Goal: Information Seeking & Learning: Learn about a topic

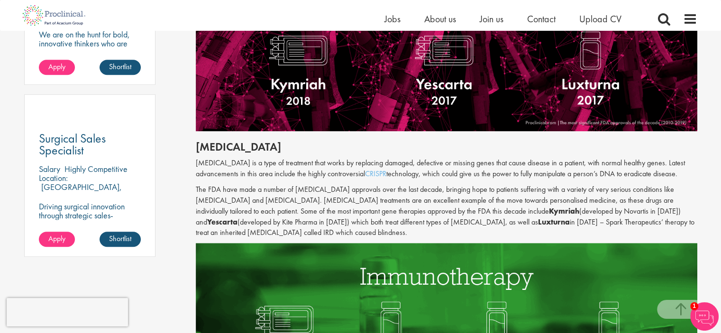
scroll to position [663, 0]
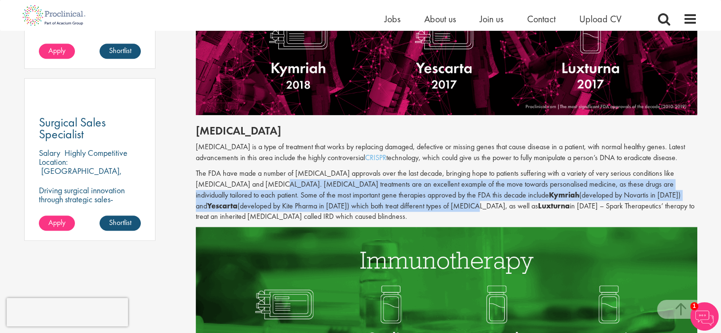
drag, startPoint x: 243, startPoint y: 183, endPoint x: 375, endPoint y: 206, distance: 134.1
click at [375, 206] on p "The FDA have made a number of [MEDICAL_DATA] approvals over the last decade, br…" at bounding box center [446, 195] width 501 height 54
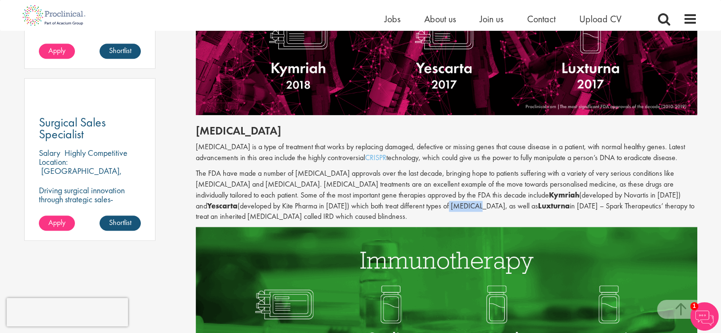
drag, startPoint x: 375, startPoint y: 206, endPoint x: 347, endPoint y: 206, distance: 28.4
click at [347, 206] on p "The FDA have made a number of [MEDICAL_DATA] approvals over the last decade, br…" at bounding box center [446, 195] width 501 height 54
click at [377, 207] on p "The FDA have made a number of [MEDICAL_DATA] approvals over the last decade, br…" at bounding box center [446, 195] width 501 height 54
drag, startPoint x: 246, startPoint y: 202, endPoint x: 465, endPoint y: 204, distance: 218.9
click at [465, 204] on p "The FDA have made a number of [MEDICAL_DATA] approvals over the last decade, br…" at bounding box center [446, 195] width 501 height 54
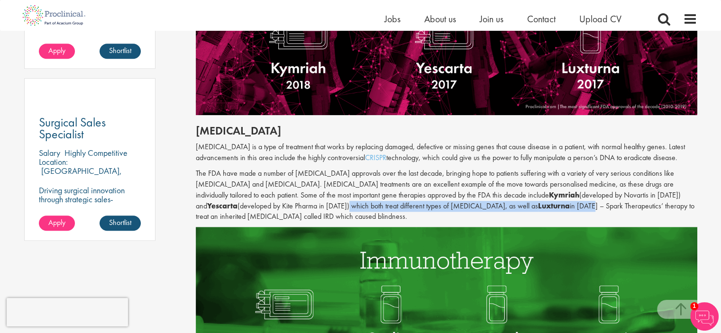
click at [465, 204] on p "The FDA have made a number of [MEDICAL_DATA] approvals over the last decade, br…" at bounding box center [446, 195] width 501 height 54
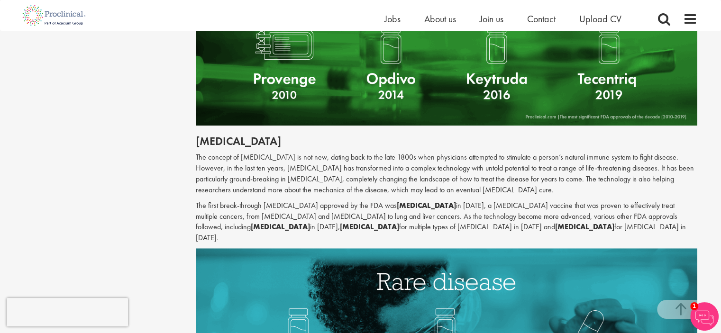
scroll to position [947, 0]
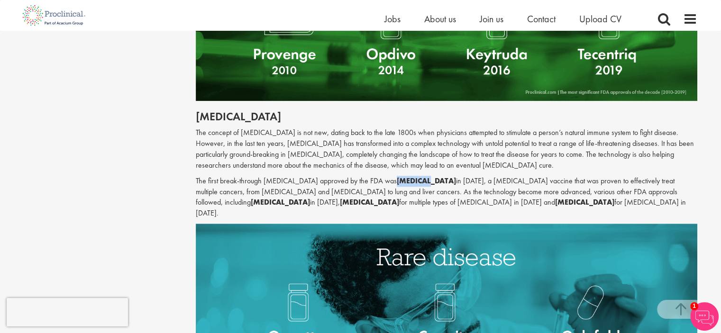
drag, startPoint x: 387, startPoint y: 182, endPoint x: 420, endPoint y: 179, distance: 32.9
click at [420, 179] on p "The first break-through [MEDICAL_DATA] approved by the FDA was [MEDICAL_DATA] i…" at bounding box center [446, 197] width 501 height 43
copy b "[MEDICAL_DATA]"
drag, startPoint x: 216, startPoint y: 200, endPoint x: 247, endPoint y: 205, distance: 31.6
click at [340, 205] on b "[MEDICAL_DATA]" at bounding box center [369, 202] width 59 height 10
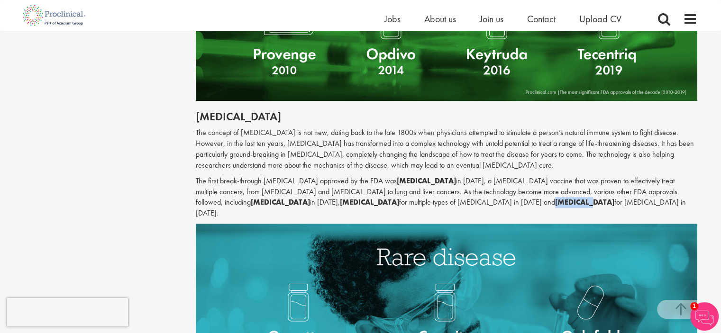
drag, startPoint x: 368, startPoint y: 202, endPoint x: 400, endPoint y: 200, distance: 31.8
click at [400, 200] on p "The first break-through [MEDICAL_DATA] approved by the FDA was [MEDICAL_DATA] i…" at bounding box center [446, 197] width 501 height 43
copy b "[MEDICAL_DATA]"
click at [133, 157] on div "Content types Quizzes Blogs Guidebooks & Reports Videos Infographics Case studi…" at bounding box center [360, 208] width 687 height 2109
drag, startPoint x: 216, startPoint y: 204, endPoint x: 247, endPoint y: 202, distance: 31.4
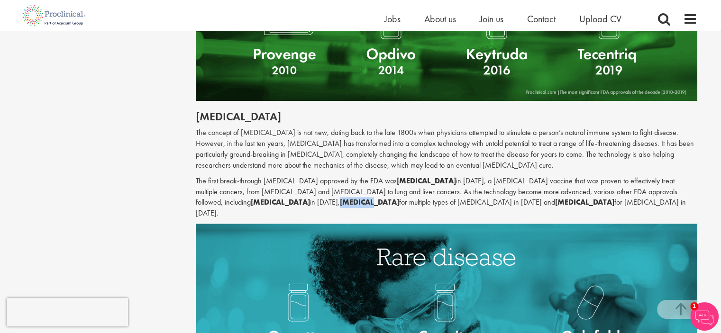
click at [340, 202] on b "[MEDICAL_DATA]" at bounding box center [369, 202] width 59 height 10
copy b "[MEDICAL_DATA]"
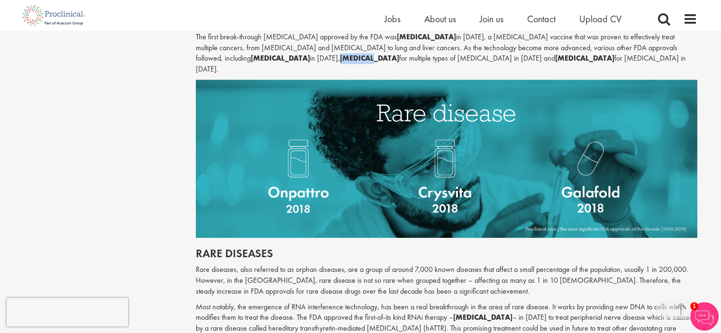
scroll to position [1137, 0]
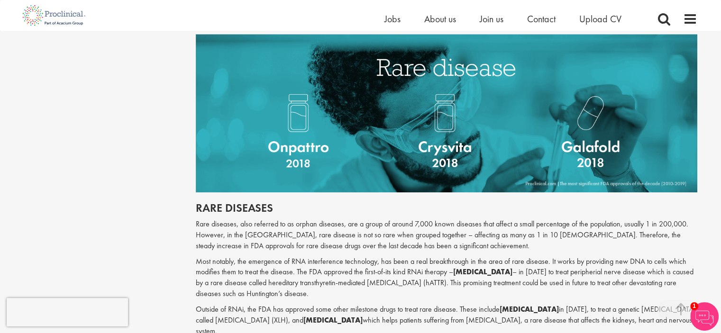
click at [171, 127] on div "Content types Quizzes Blogs Guidebooks & Reports Videos Infographics Case studi…" at bounding box center [360, 18] width 687 height 2109
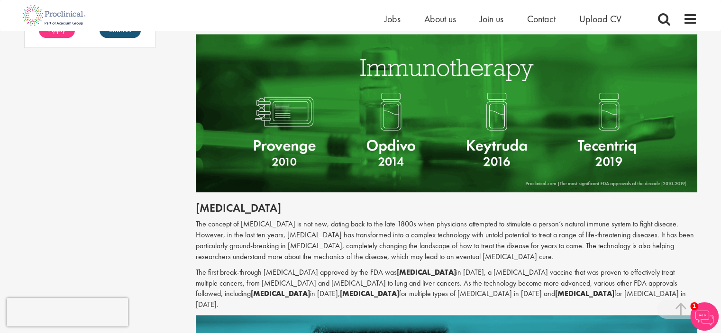
scroll to position [758, 0]
